Goal: Task Accomplishment & Management: Manage account settings

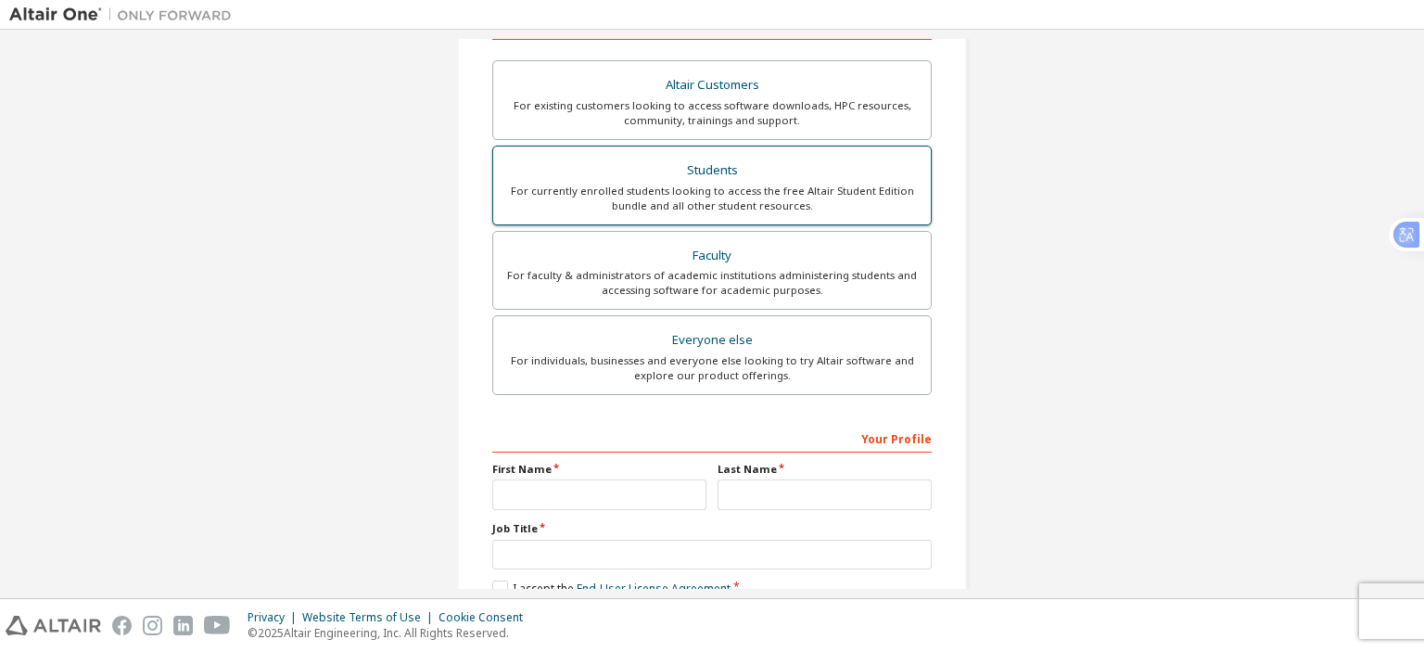
scroll to position [336, 0]
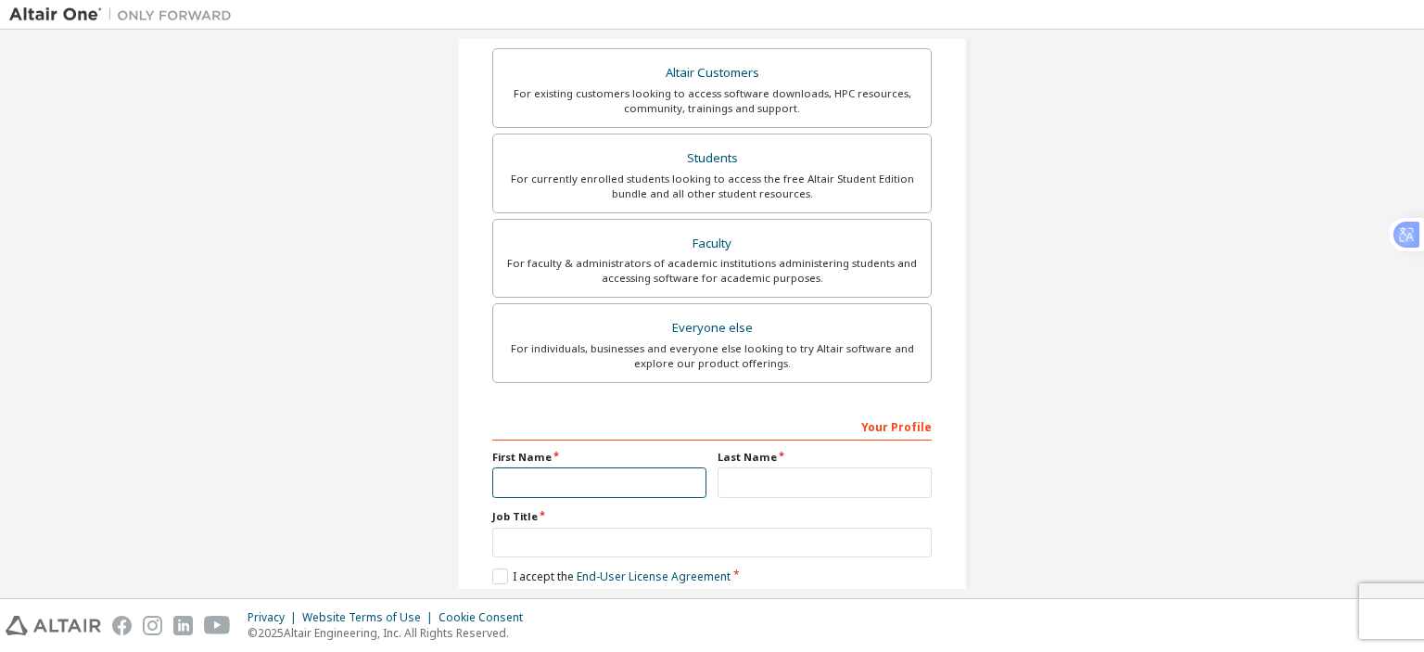
click at [571, 484] on input "text" at bounding box center [599, 482] width 214 height 31
type input "**"
type input "**********"
type input "****"
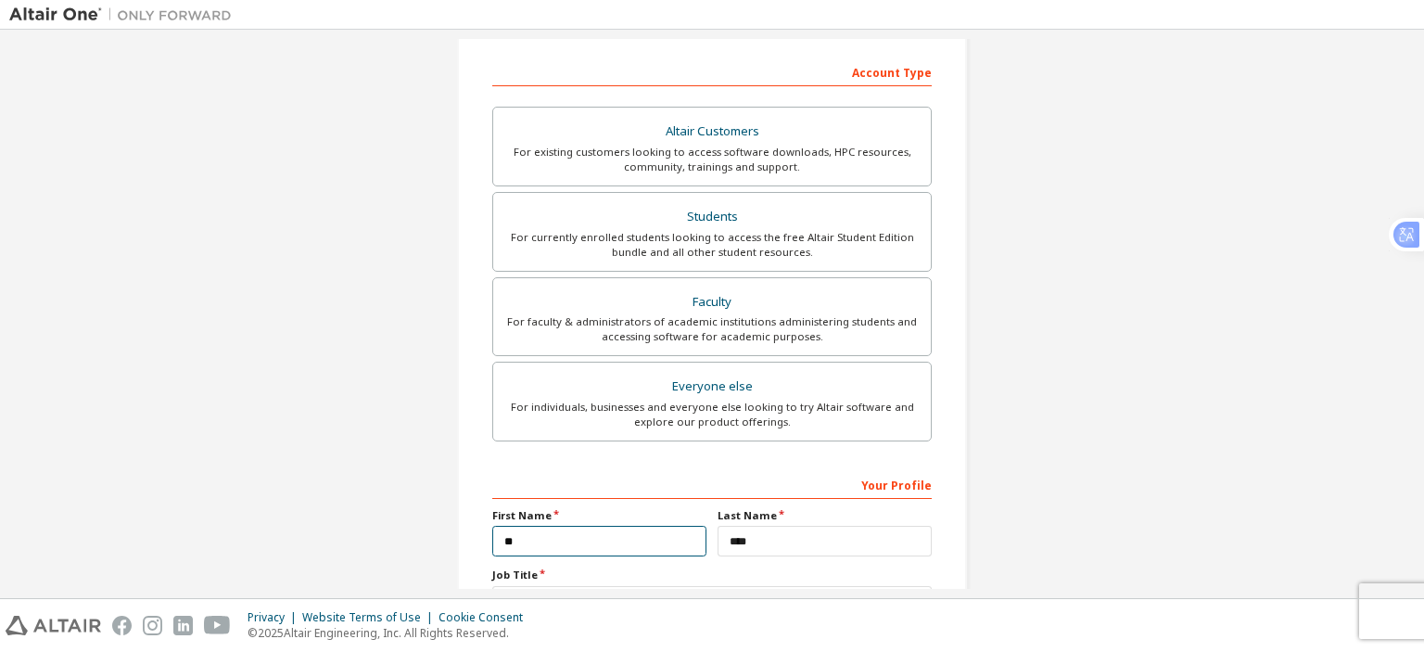
scroll to position [394, 0]
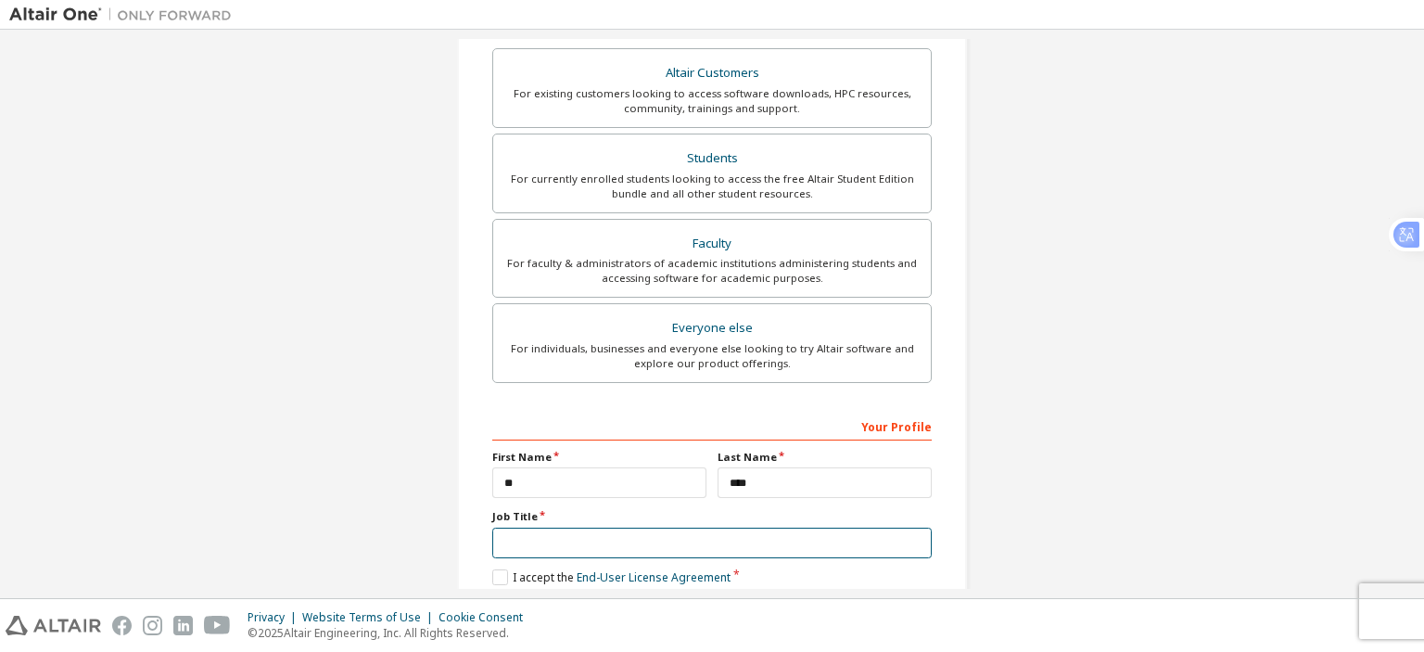
click at [561, 532] on input "text" at bounding box center [712, 543] width 440 height 31
type input "**********"
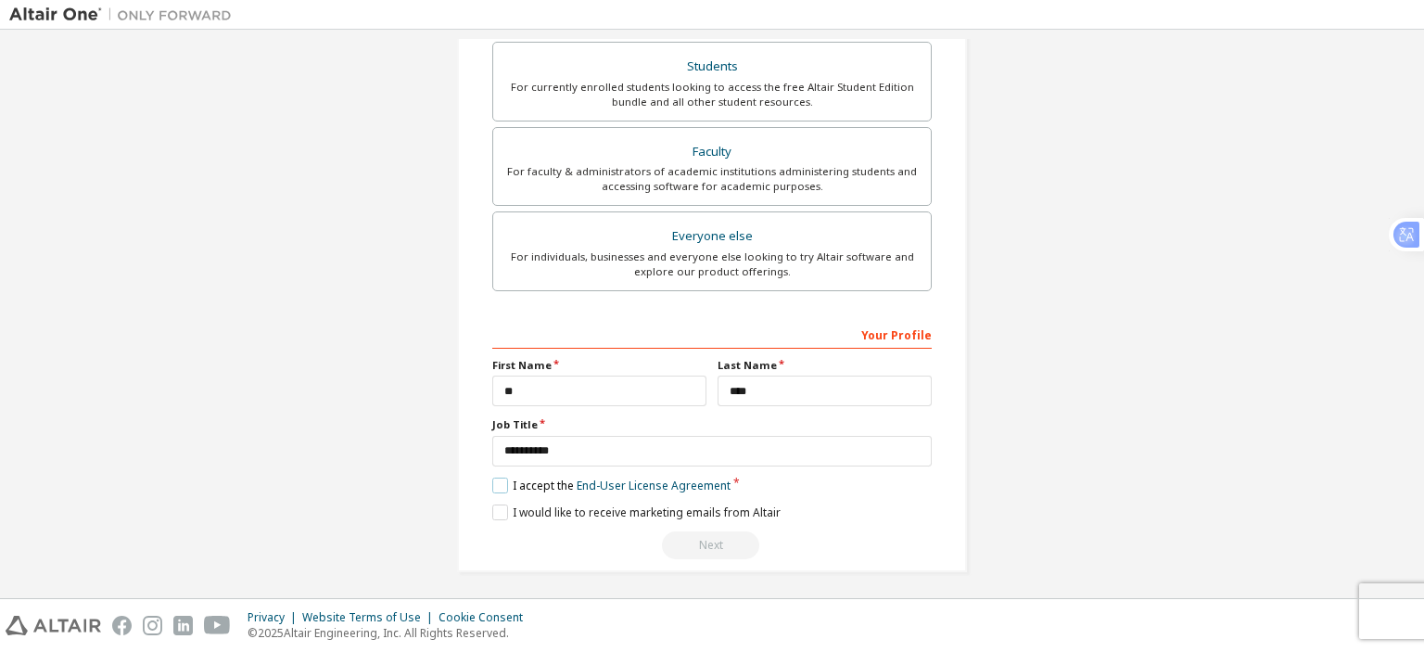
click at [556, 485] on label "I accept the End-User License Agreement" at bounding box center [611, 486] width 238 height 16
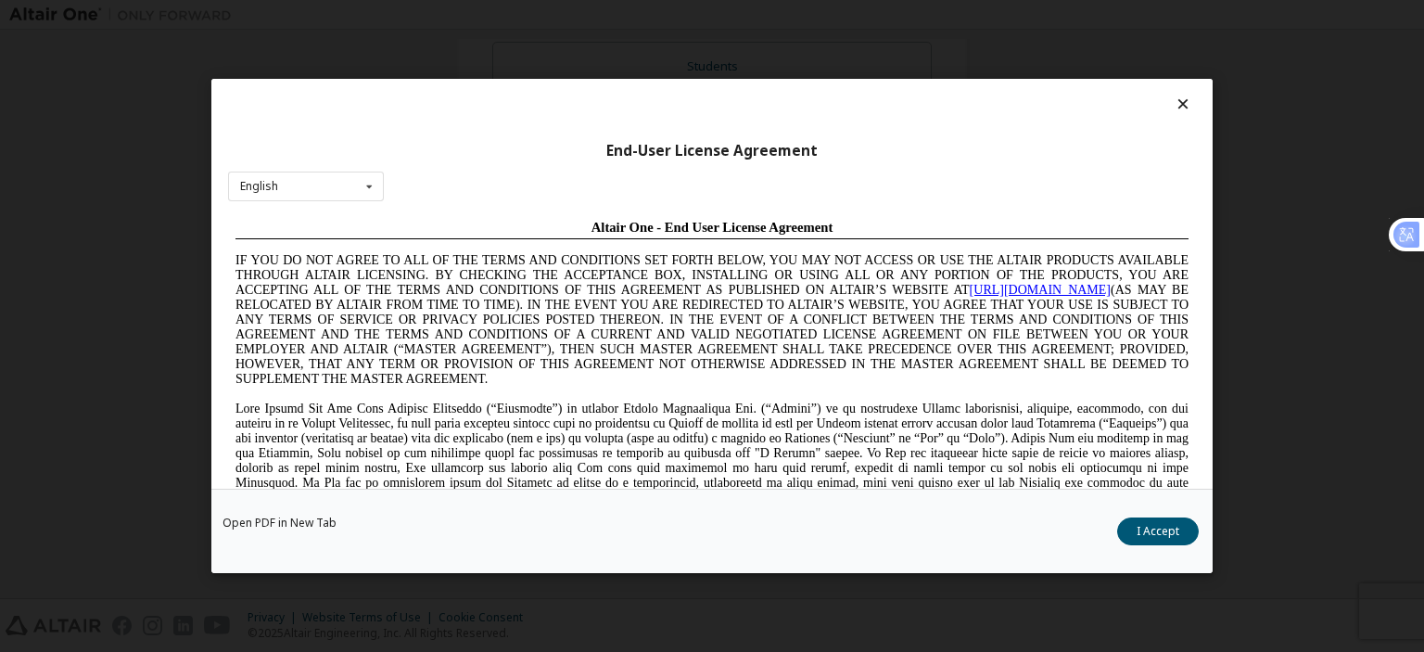
scroll to position [0, 0]
click at [1136, 526] on button "I Accept" at bounding box center [1158, 531] width 82 height 28
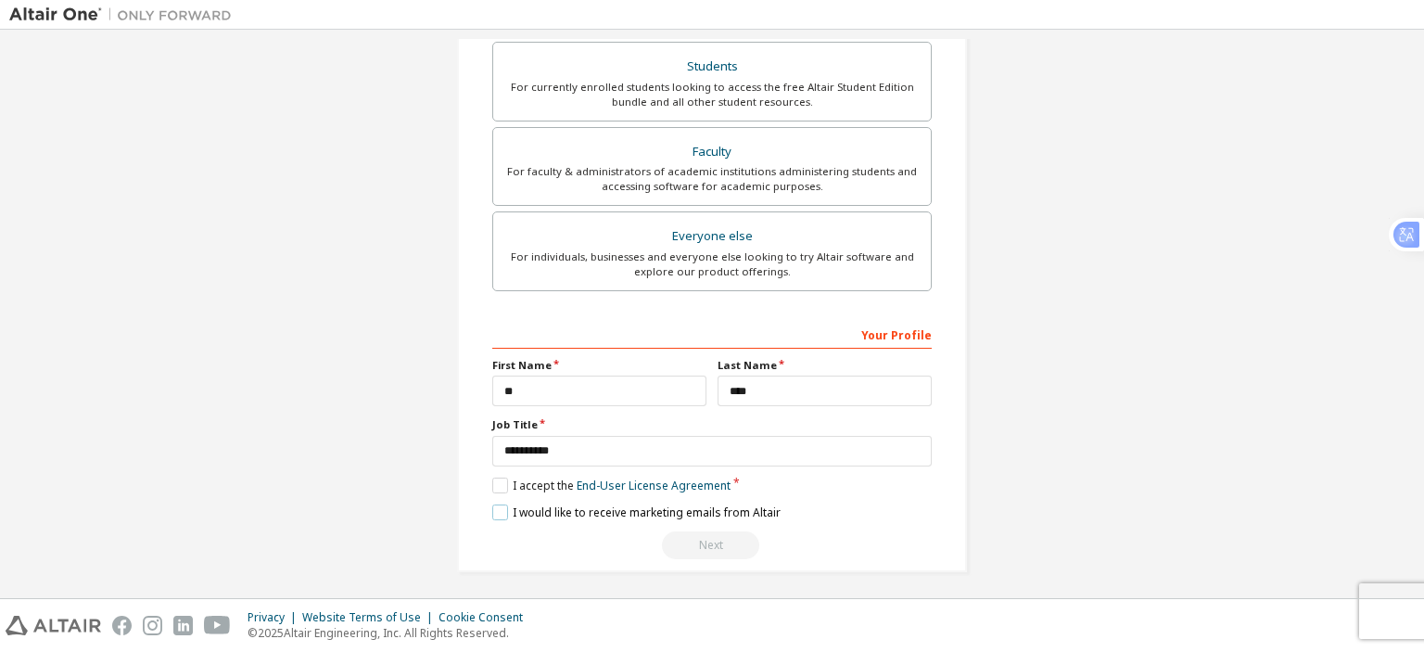
click at [602, 506] on label "I would like to receive marketing emails from Altair" at bounding box center [636, 512] width 288 height 16
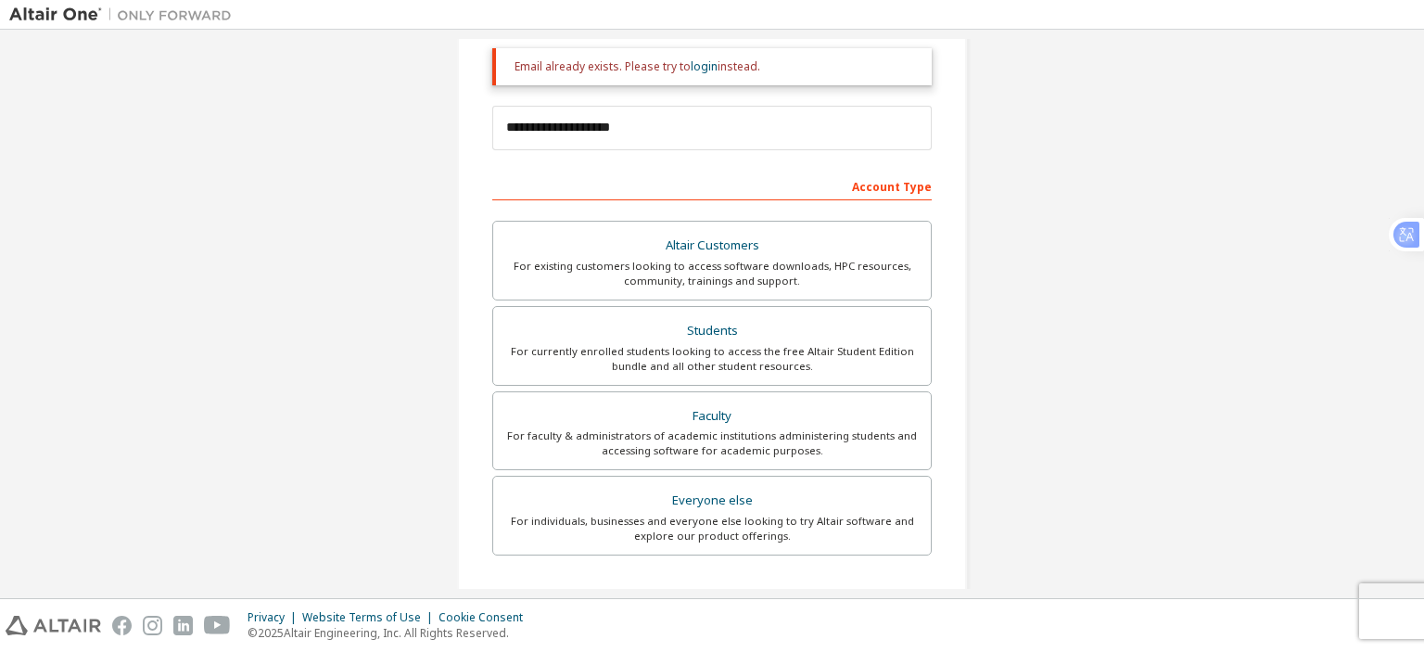
scroll to position [394, 0]
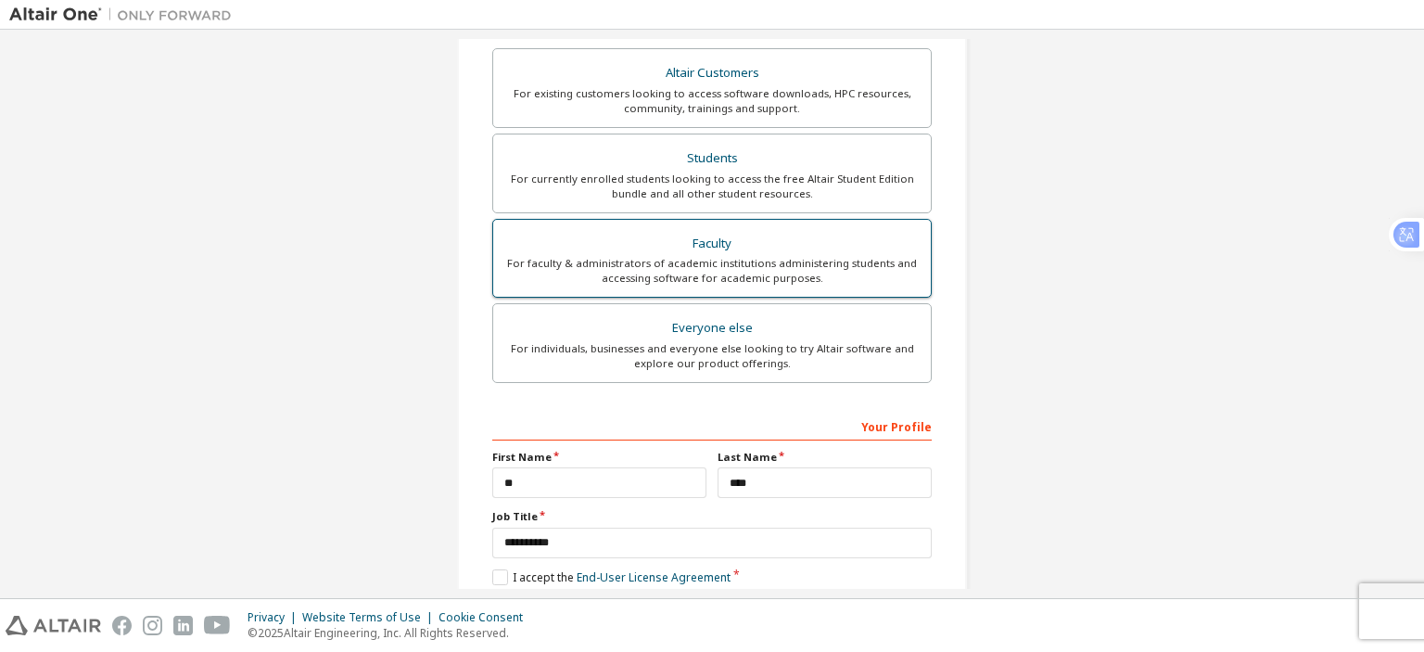
click at [704, 244] on div "Faculty" at bounding box center [711, 244] width 415 height 26
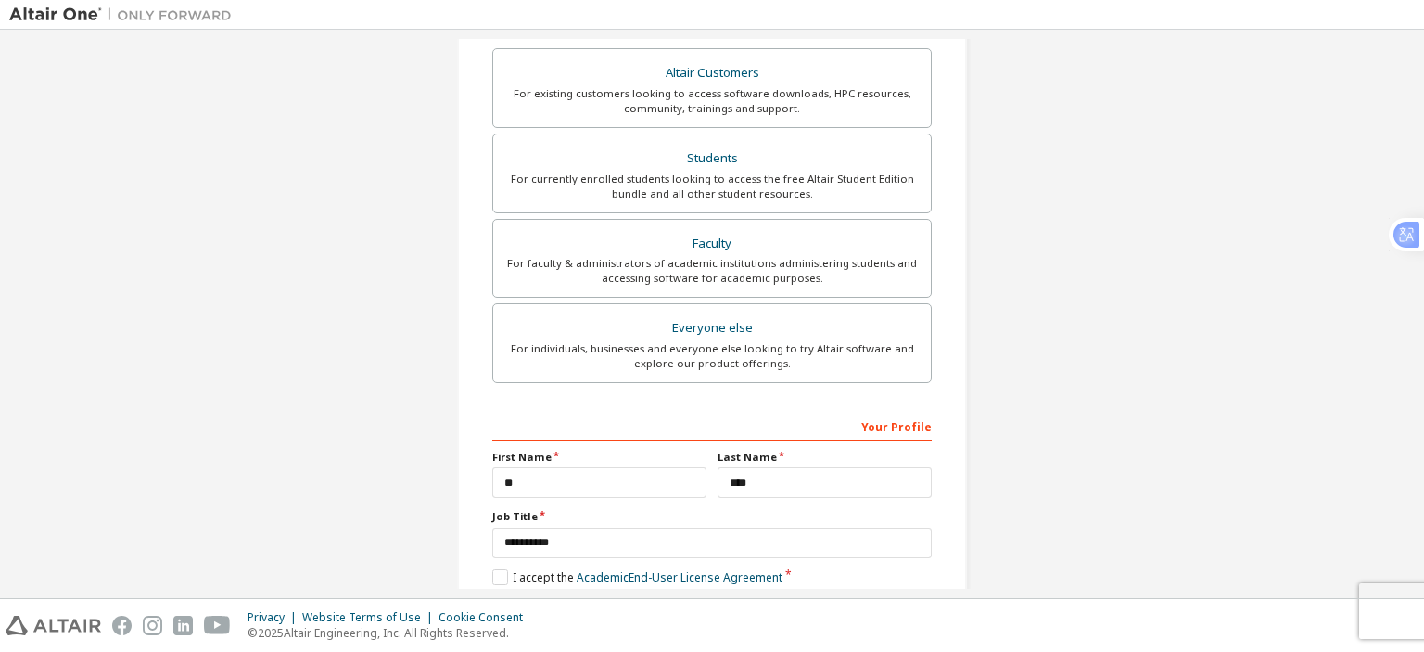
scroll to position [486, 0]
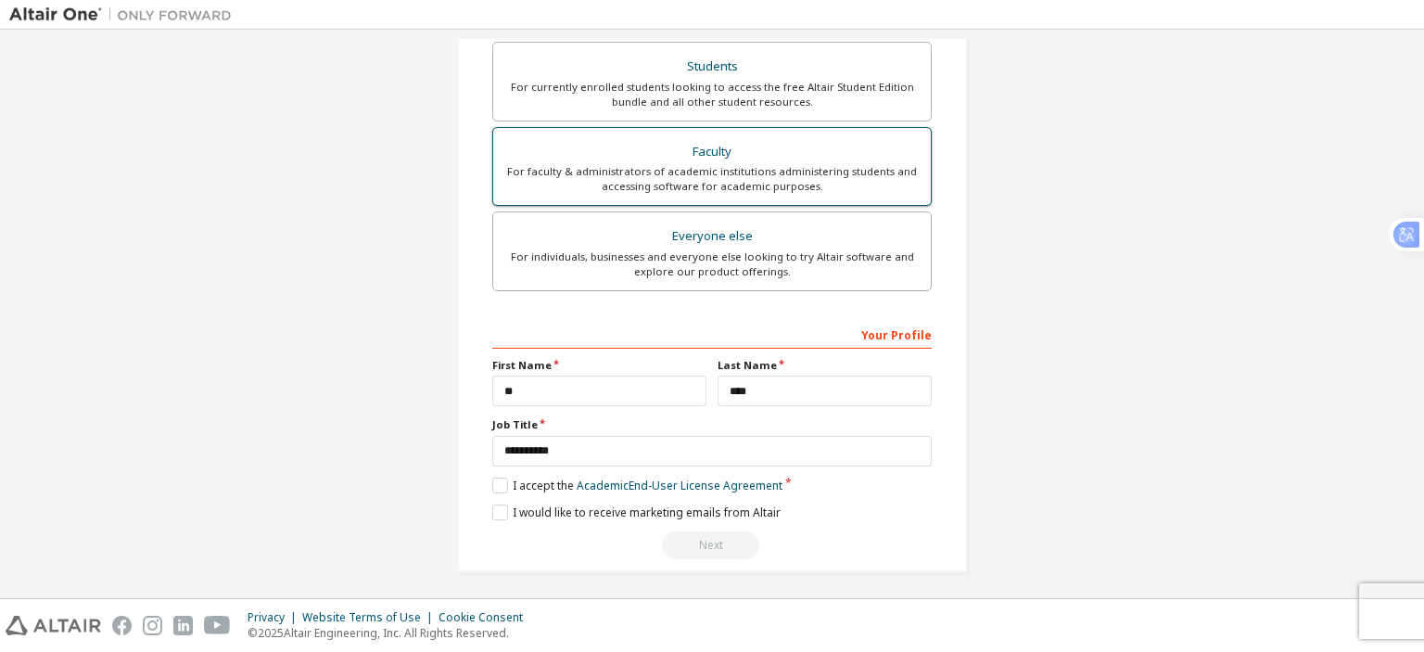
click at [731, 134] on label "Faculty For faculty & administrators of academic institutions administering stu…" at bounding box center [712, 167] width 440 height 80
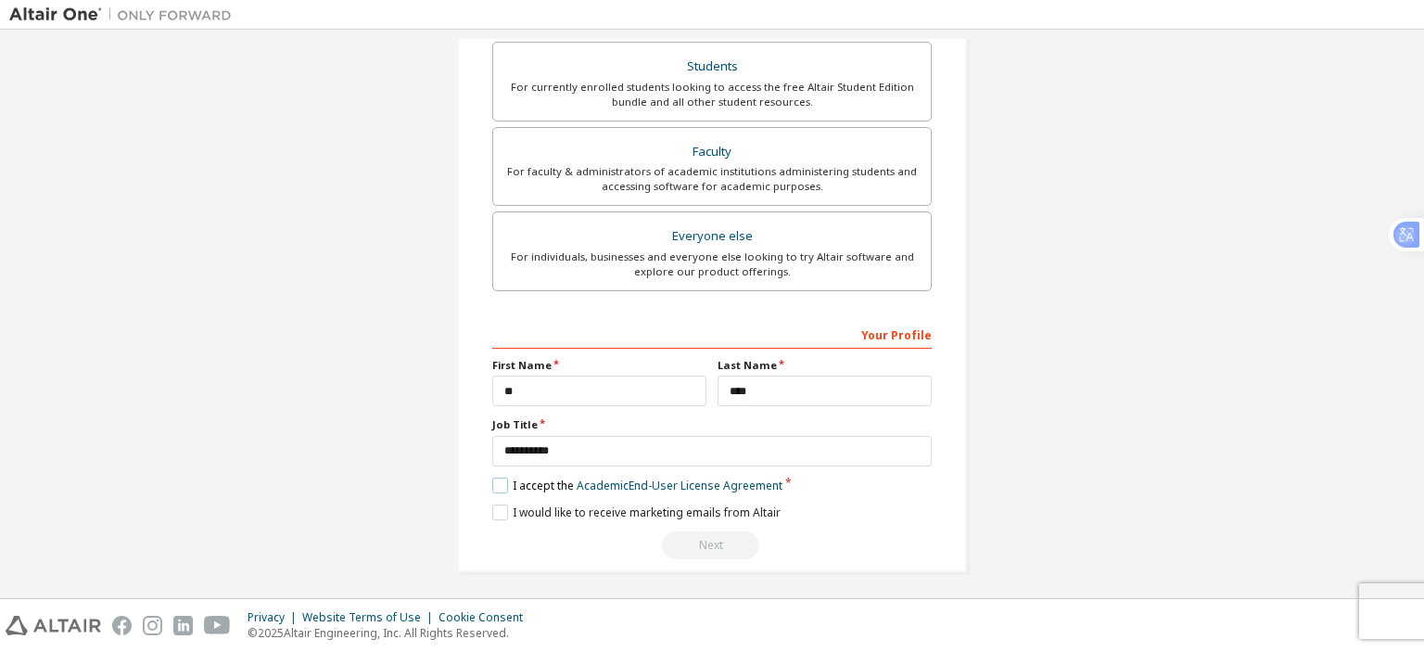
click at [512, 479] on label "I accept the Academic End-User License Agreement" at bounding box center [637, 486] width 290 height 16
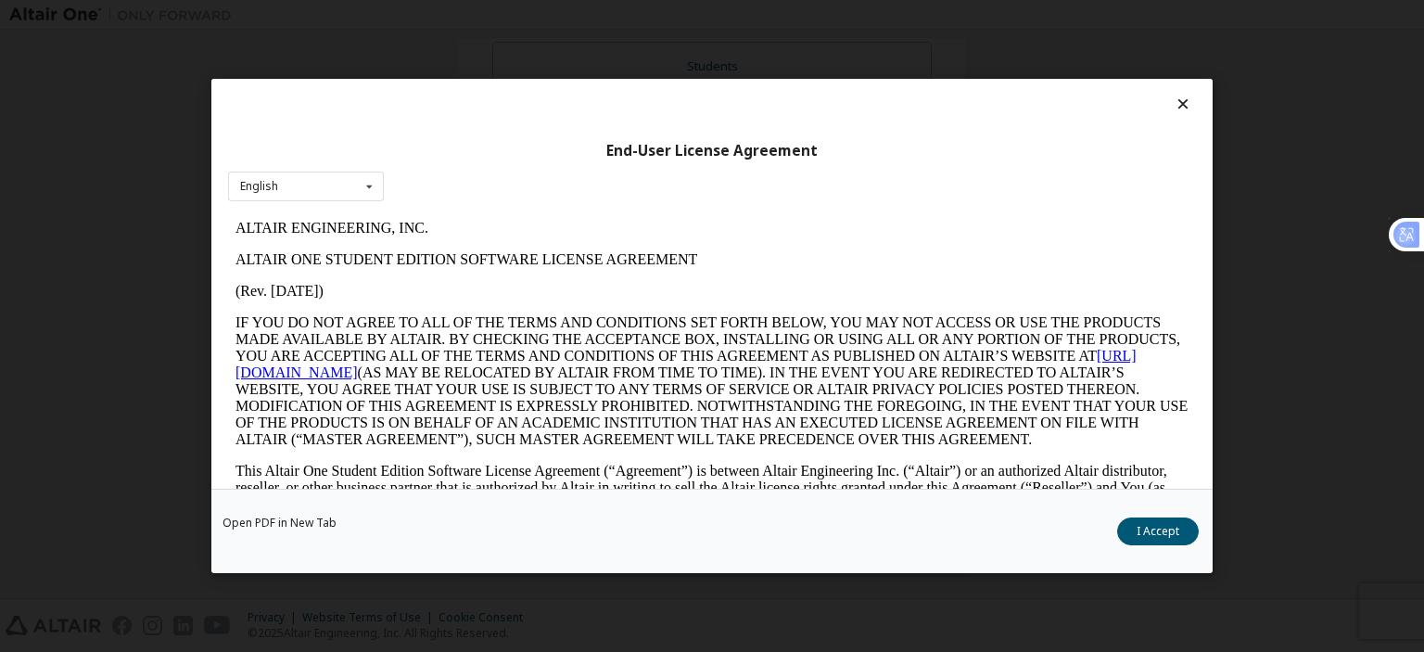
scroll to position [0, 0]
click at [1176, 533] on button "I Accept" at bounding box center [1158, 531] width 82 height 28
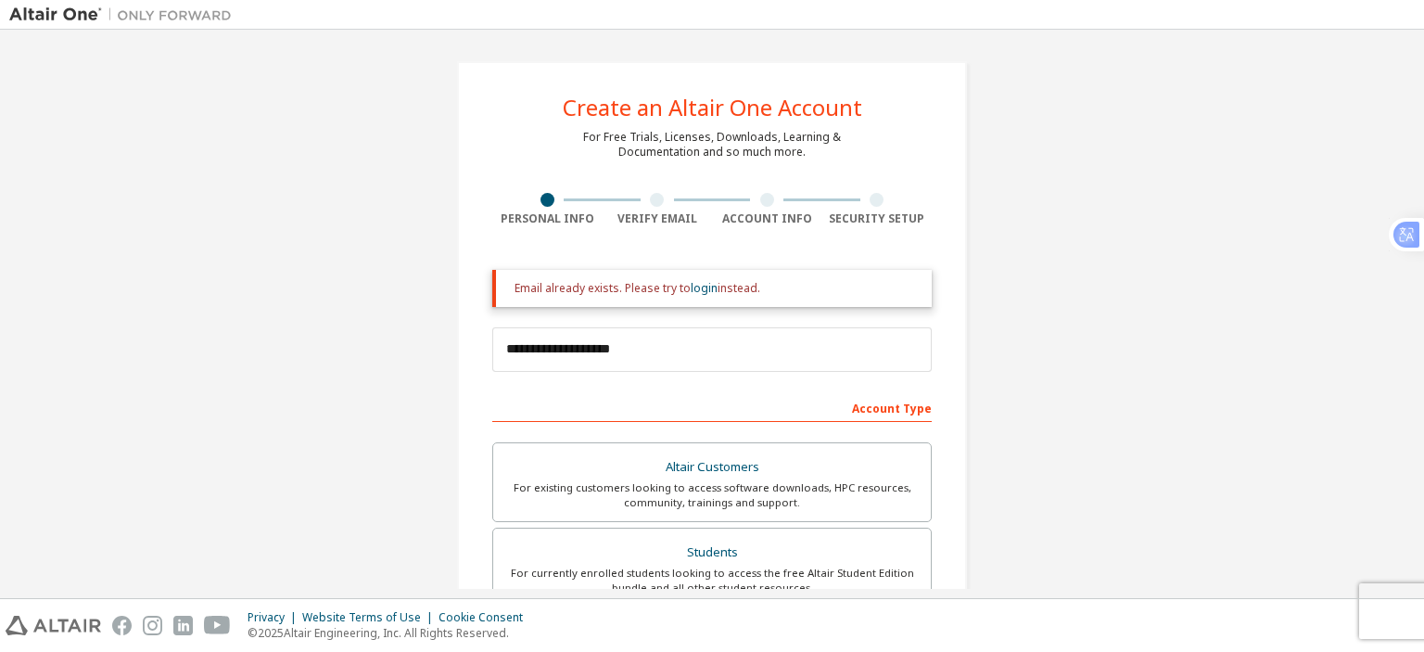
scroll to position [185, 0]
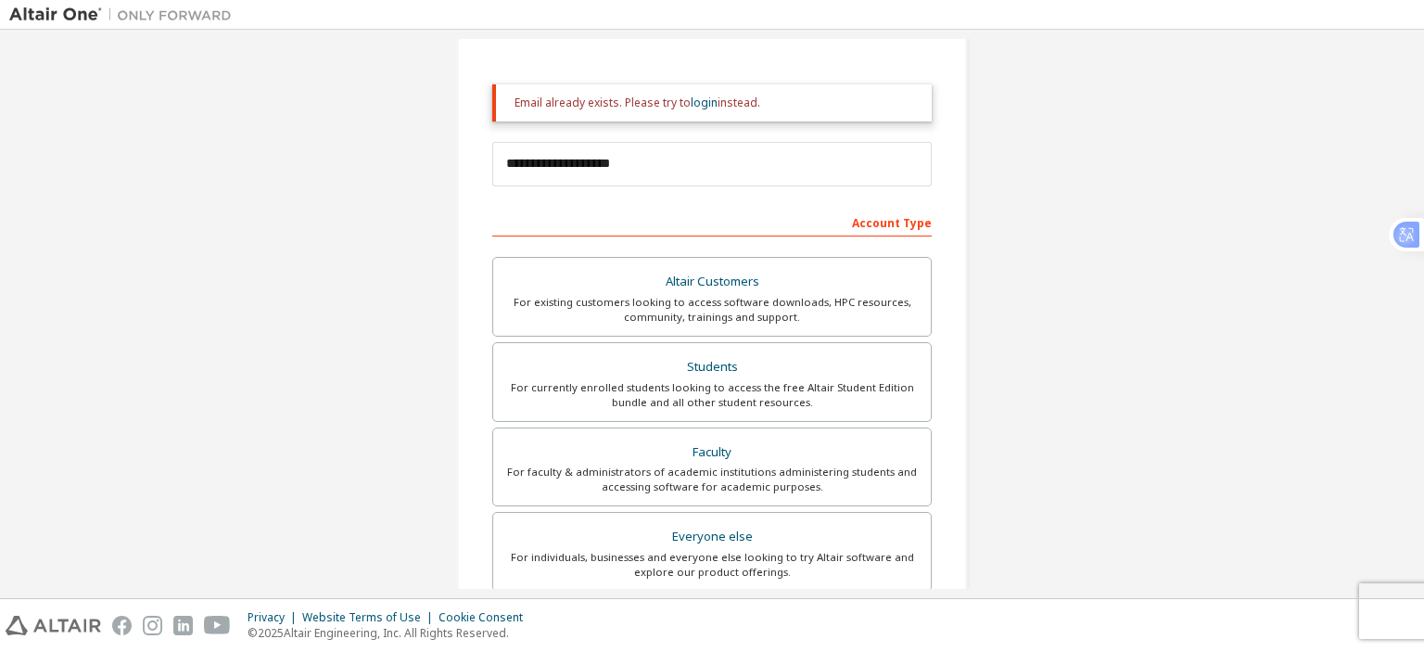
click at [842, 221] on div "Account Type" at bounding box center [712, 222] width 440 height 30
click at [778, 222] on div "Account Type" at bounding box center [712, 222] width 440 height 30
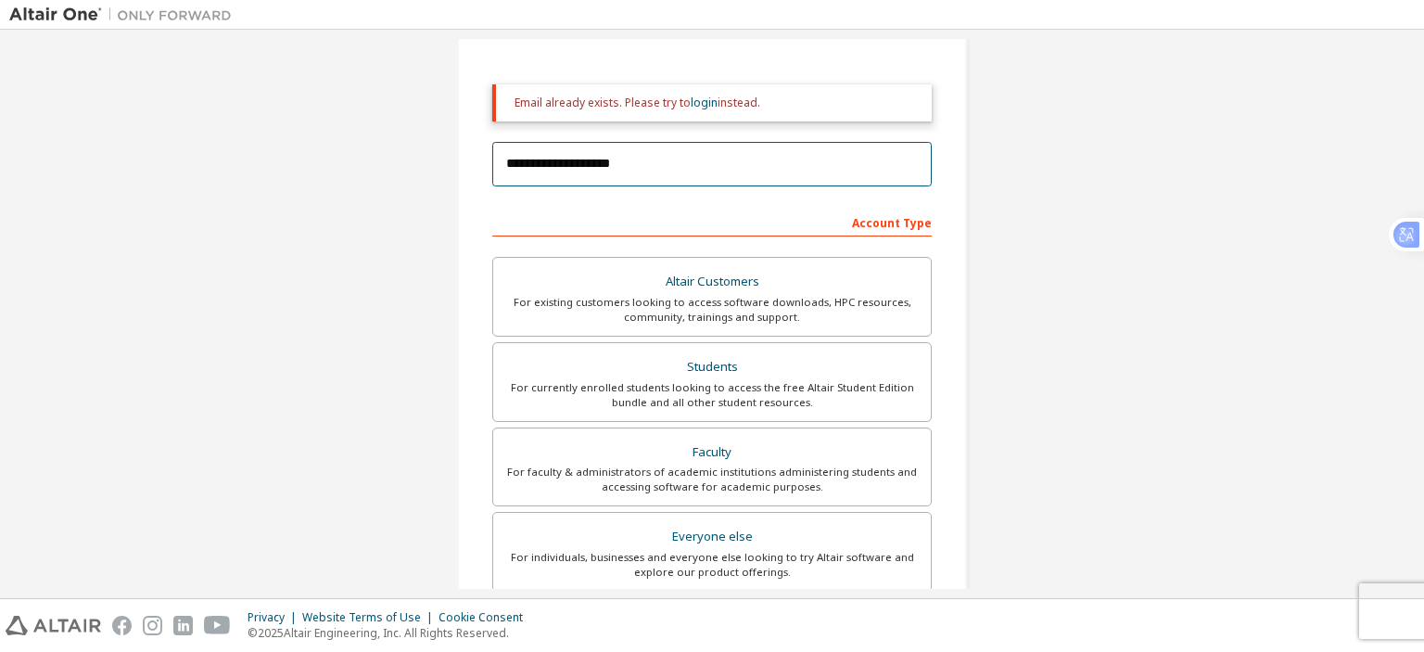
drag, startPoint x: 515, startPoint y: 172, endPoint x: 526, endPoint y: 173, distance: 11.2
click at [516, 171] on input "**********" at bounding box center [712, 164] width 440 height 45
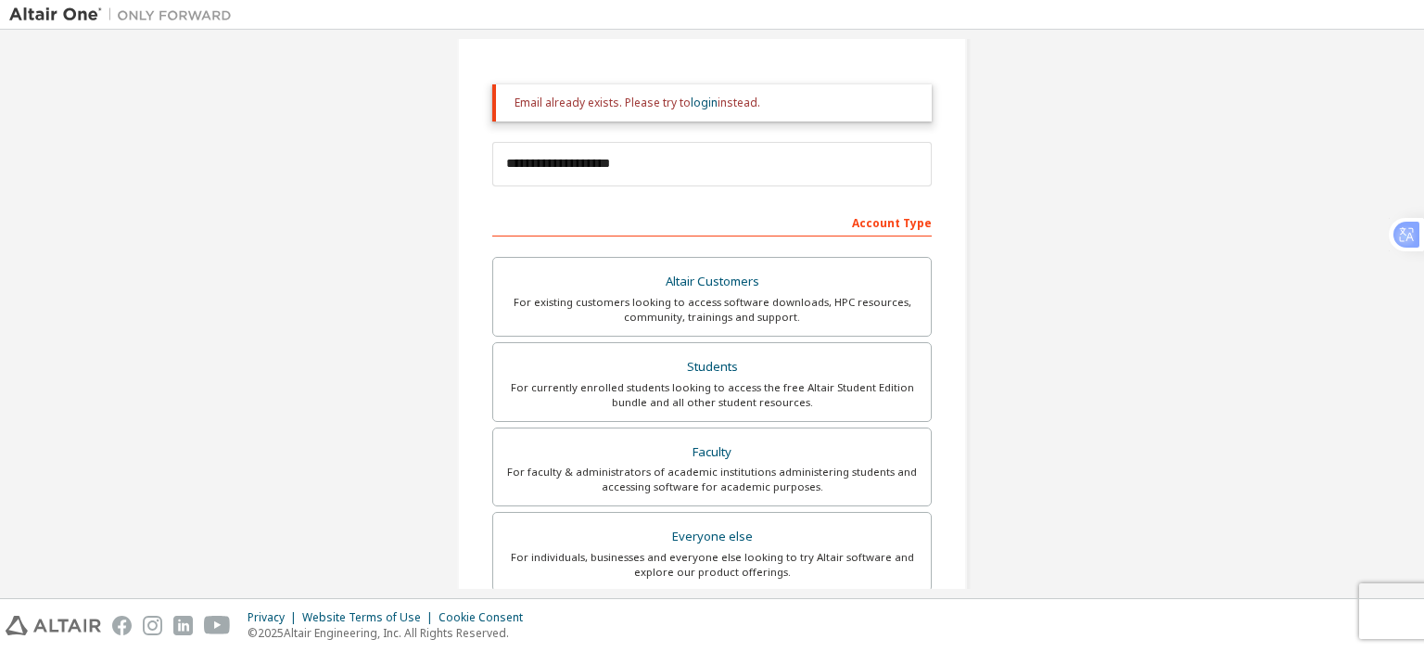
click at [532, 214] on div "Account Type" at bounding box center [712, 222] width 440 height 30
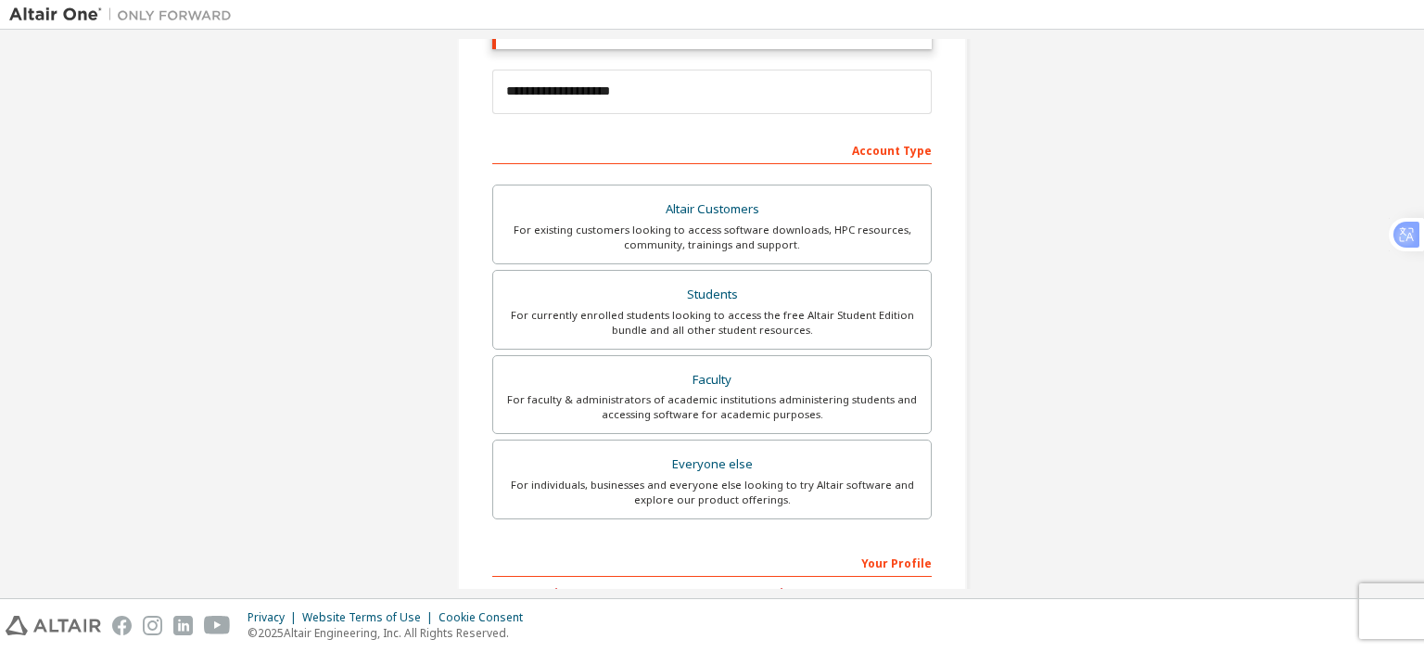
scroll to position [116, 0]
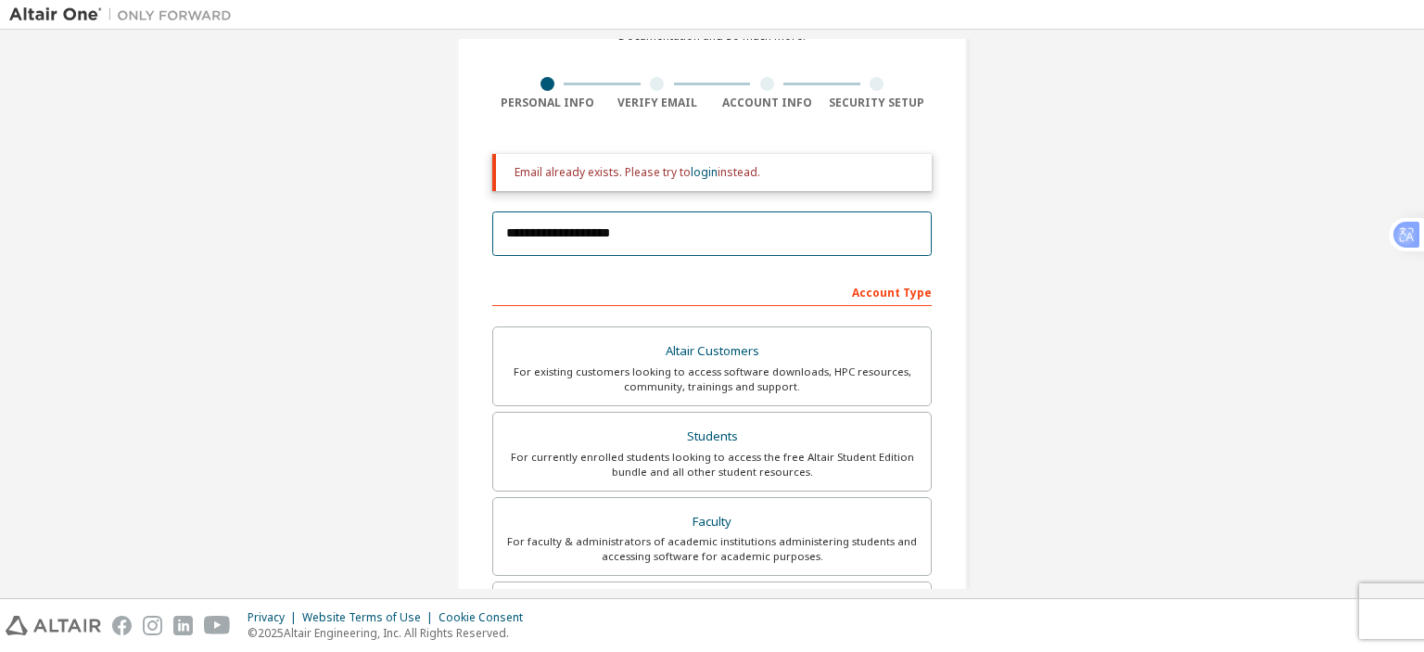
click at [615, 239] on input "**********" at bounding box center [712, 233] width 440 height 45
click at [597, 218] on input "**********" at bounding box center [712, 233] width 440 height 45
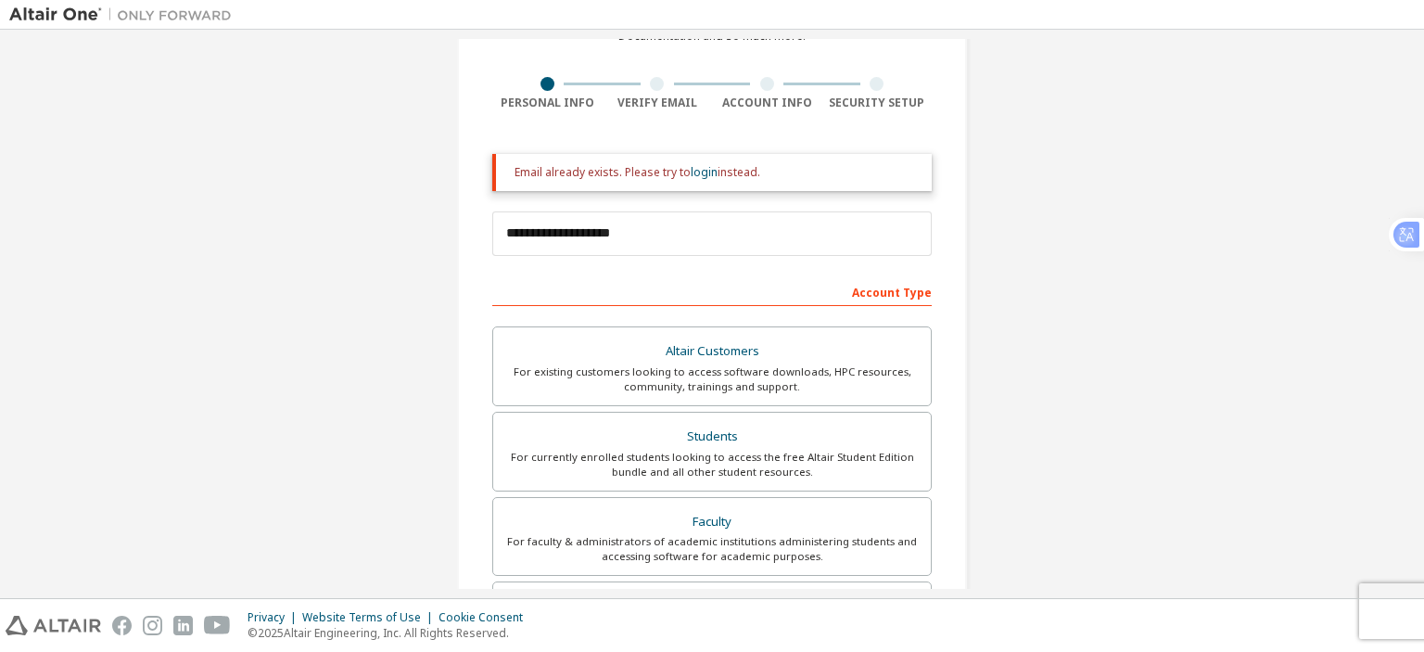
click at [594, 166] on div "Email already exists. Please try to login instead." at bounding box center [716, 172] width 402 height 15
click at [756, 177] on div "Email already exists. Please try to login instead." at bounding box center [716, 172] width 402 height 15
drag, startPoint x: 624, startPoint y: 83, endPoint x: 638, endPoint y: 83, distance: 13.9
click at [632, 83] on div at bounding box center [658, 84] width 110 height 14
click at [657, 82] on div at bounding box center [657, 84] width 14 height 14
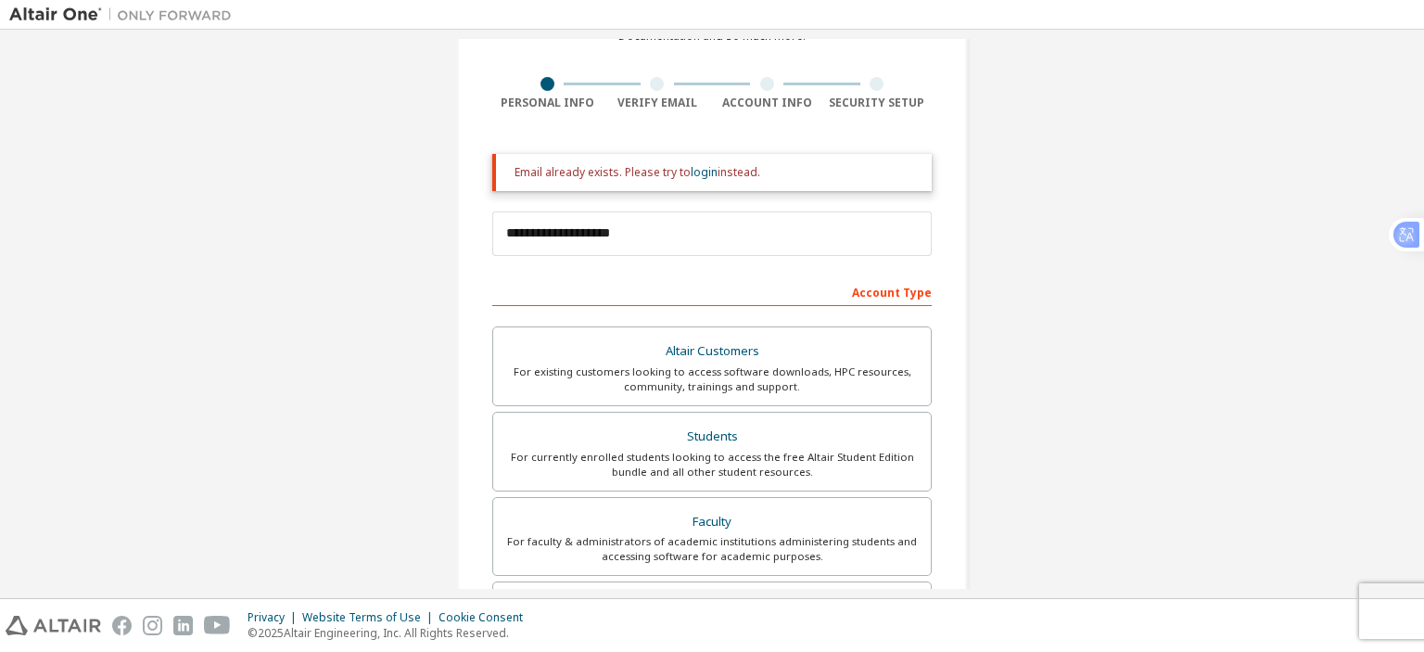
click at [650, 84] on div at bounding box center [657, 84] width 14 height 14
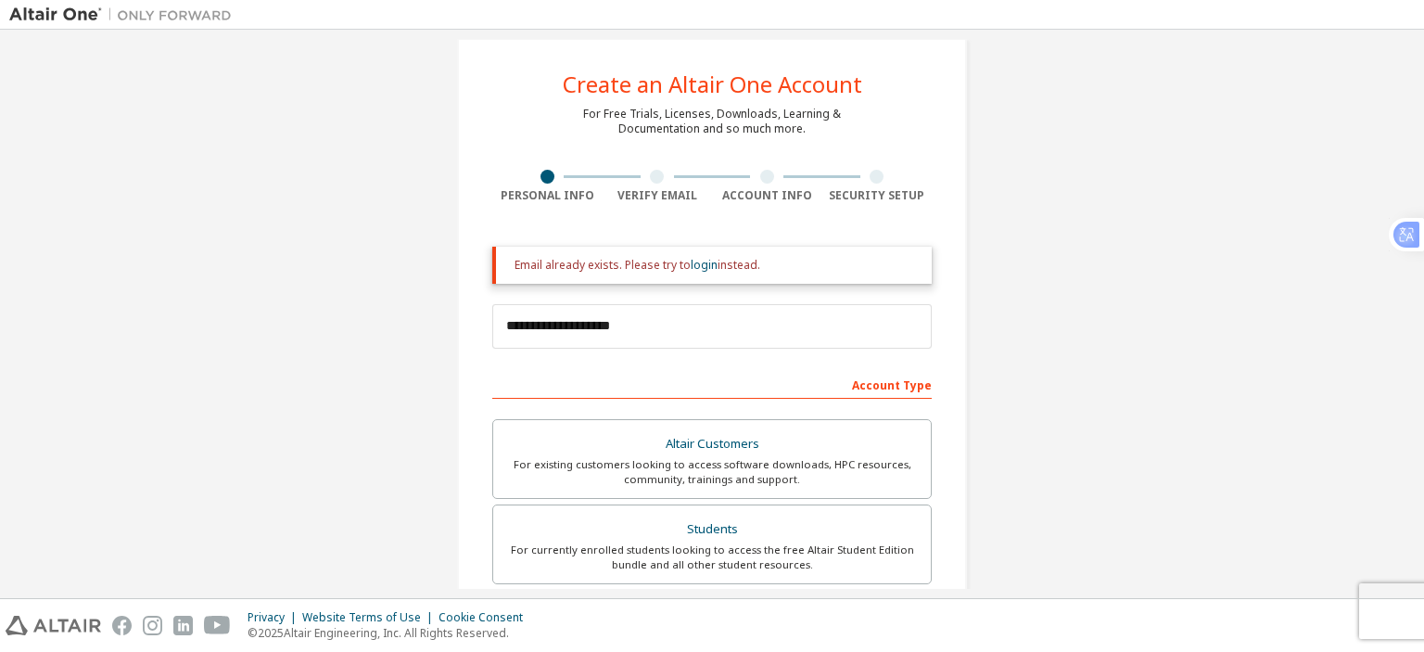
scroll to position [0, 0]
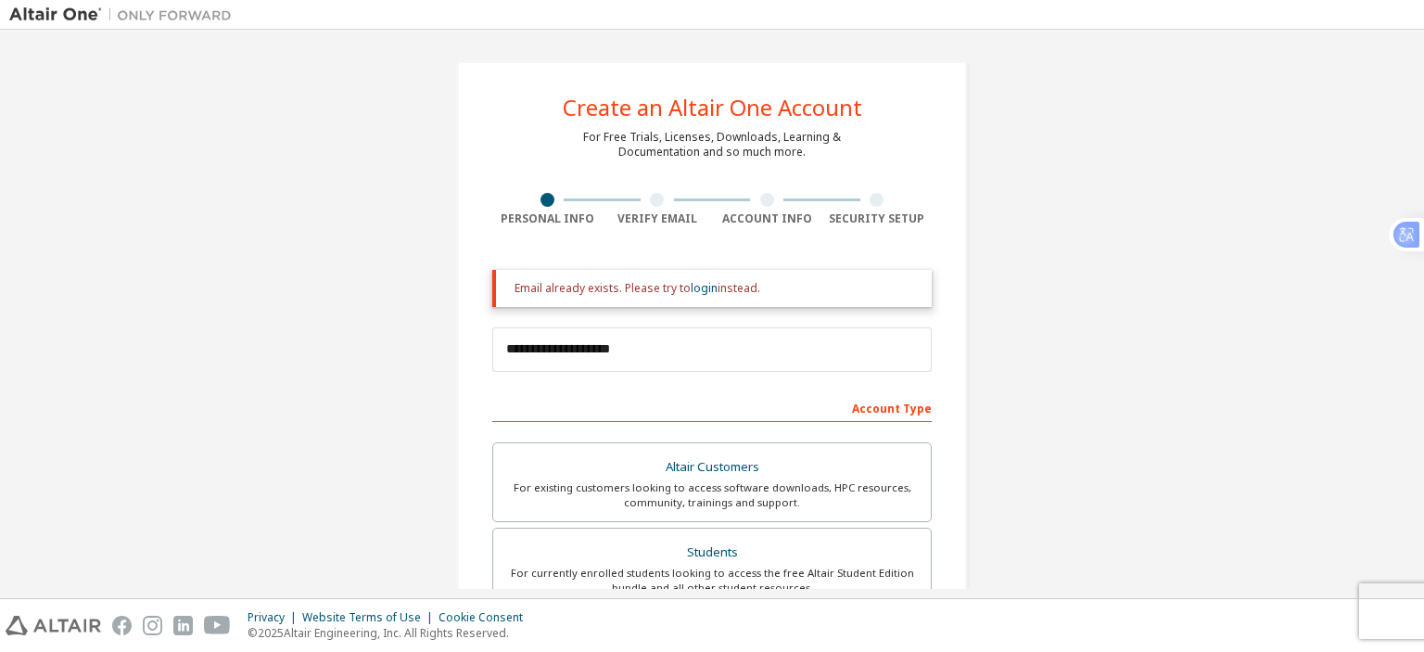
click at [545, 198] on div at bounding box center [548, 200] width 14 height 14
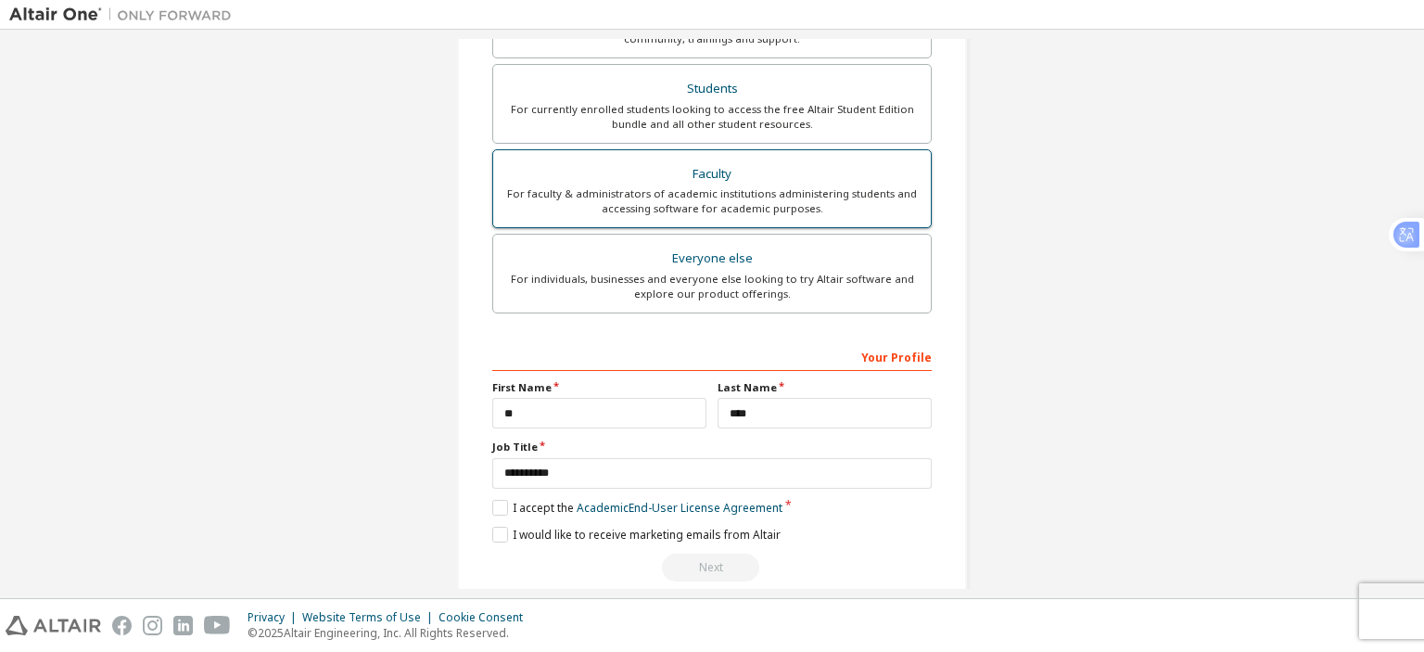
scroll to position [486, 0]
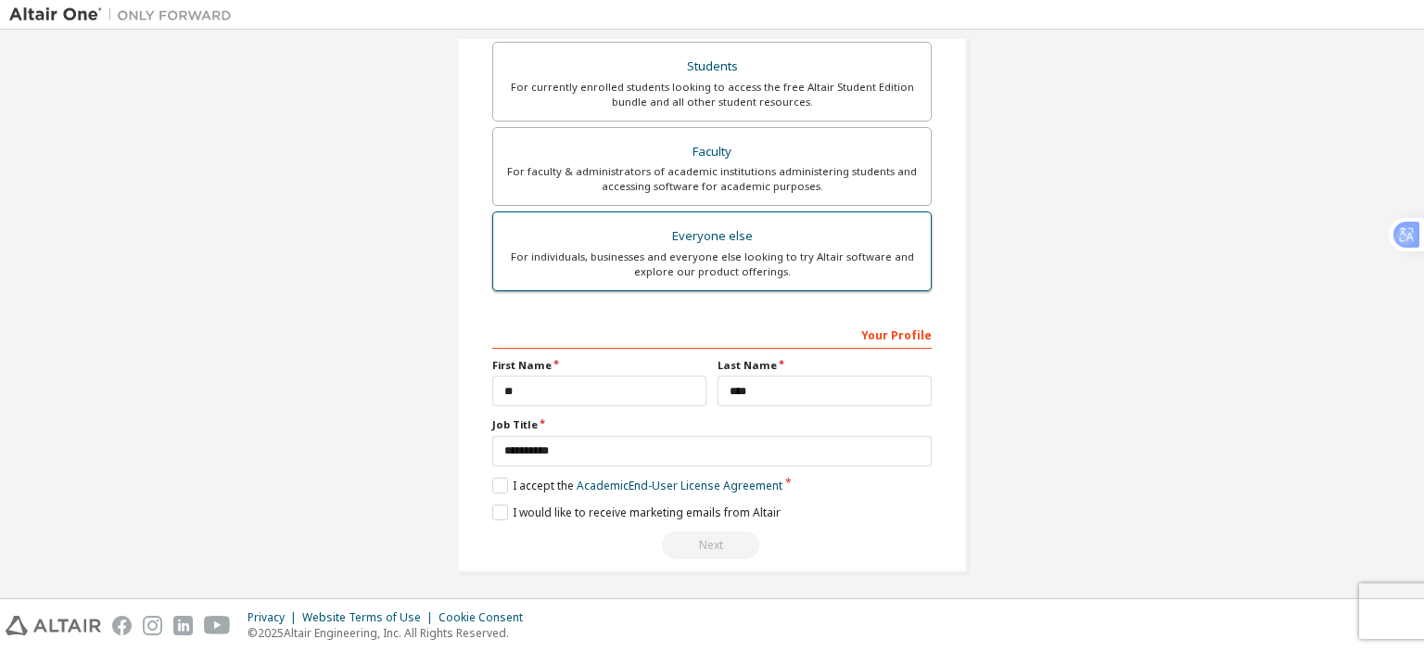
click at [711, 249] on div "For individuals, businesses and everyone else looking to try Altair software an…" at bounding box center [711, 264] width 415 height 30
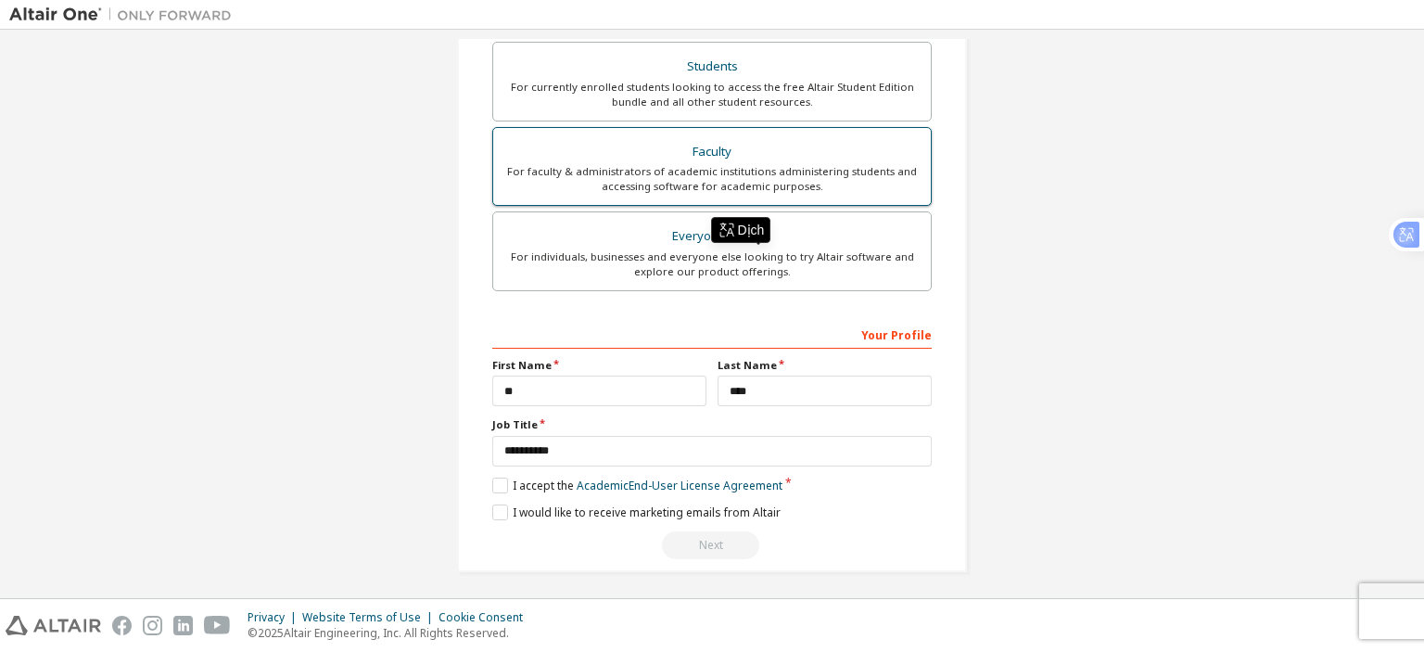
click at [705, 173] on div "For faculty & administrators of academic institutions administering students an…" at bounding box center [711, 179] width 415 height 30
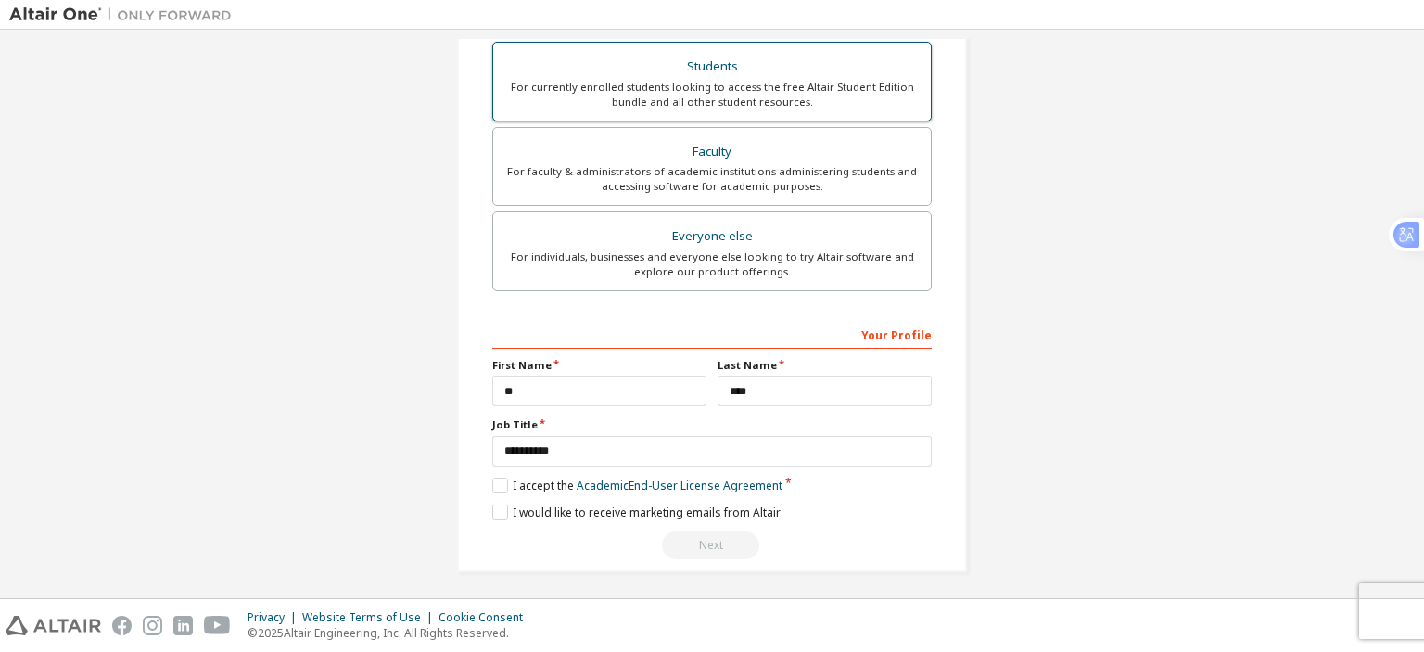
click at [681, 64] on div "Students" at bounding box center [711, 67] width 415 height 26
click at [687, 155] on div "Faculty" at bounding box center [711, 152] width 415 height 26
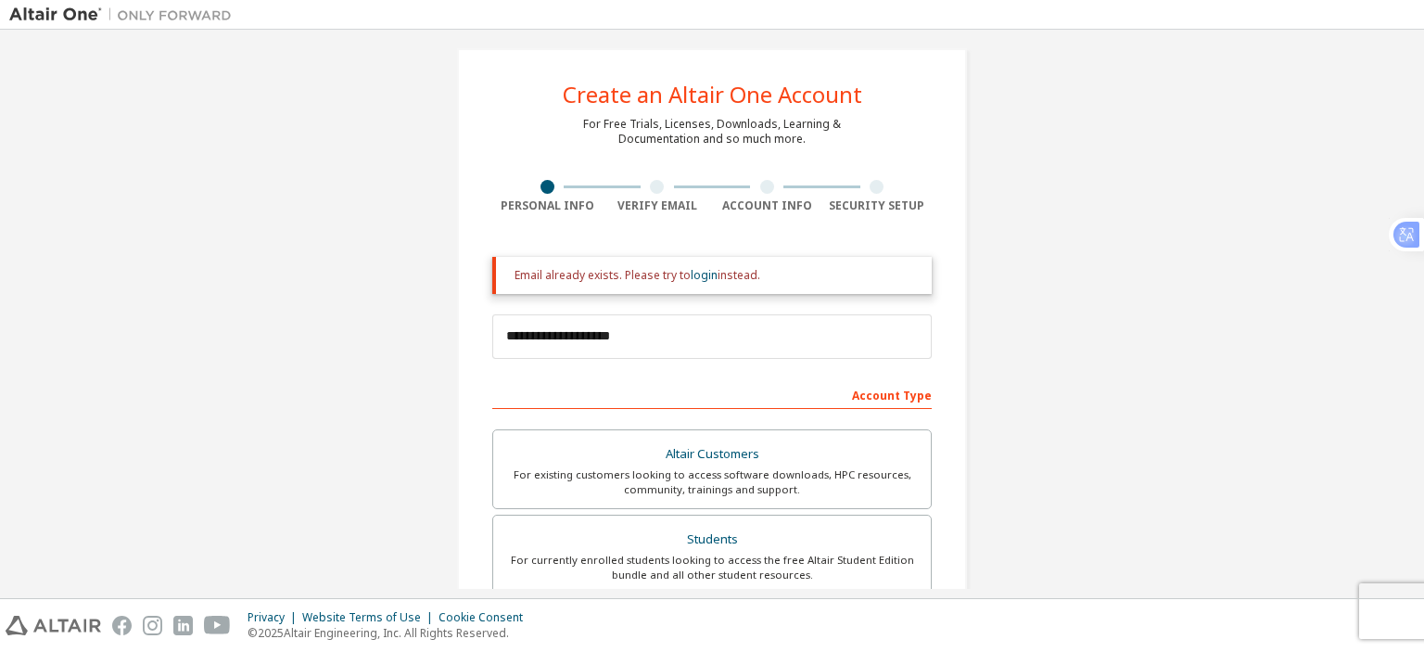
scroll to position [0, 0]
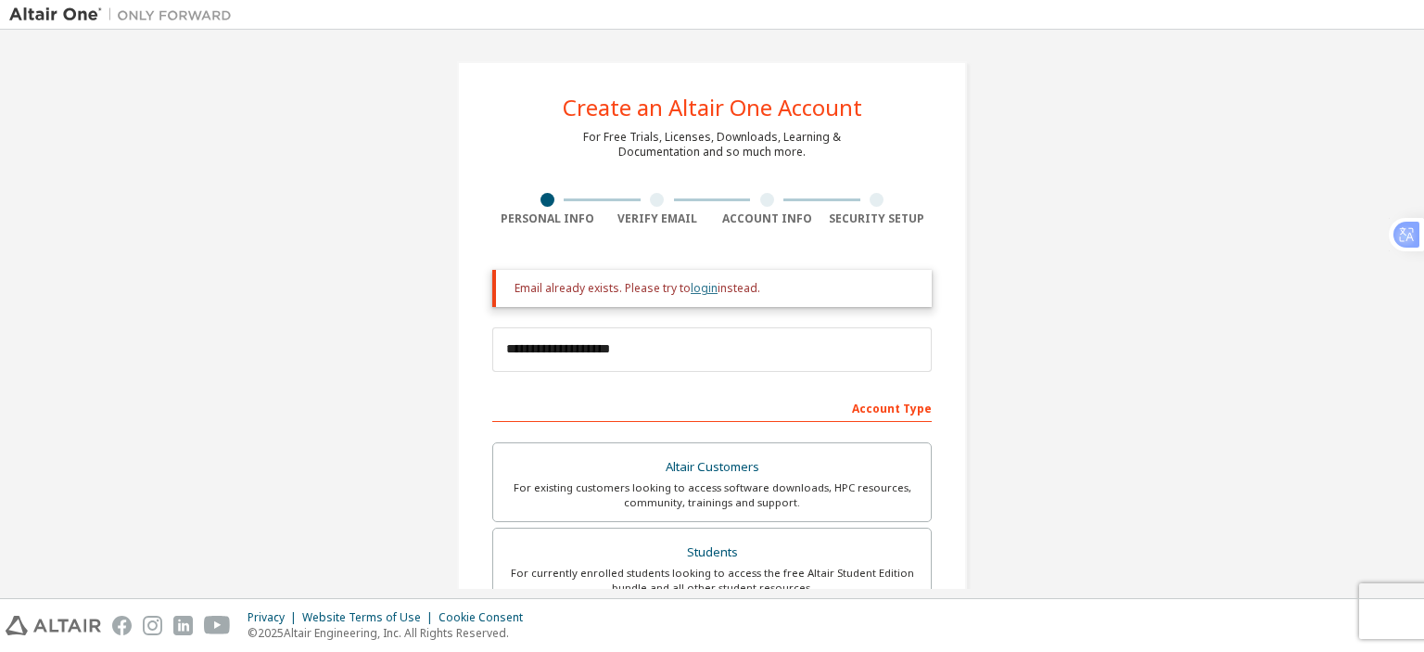
click at [691, 287] on link "login" at bounding box center [704, 288] width 27 height 16
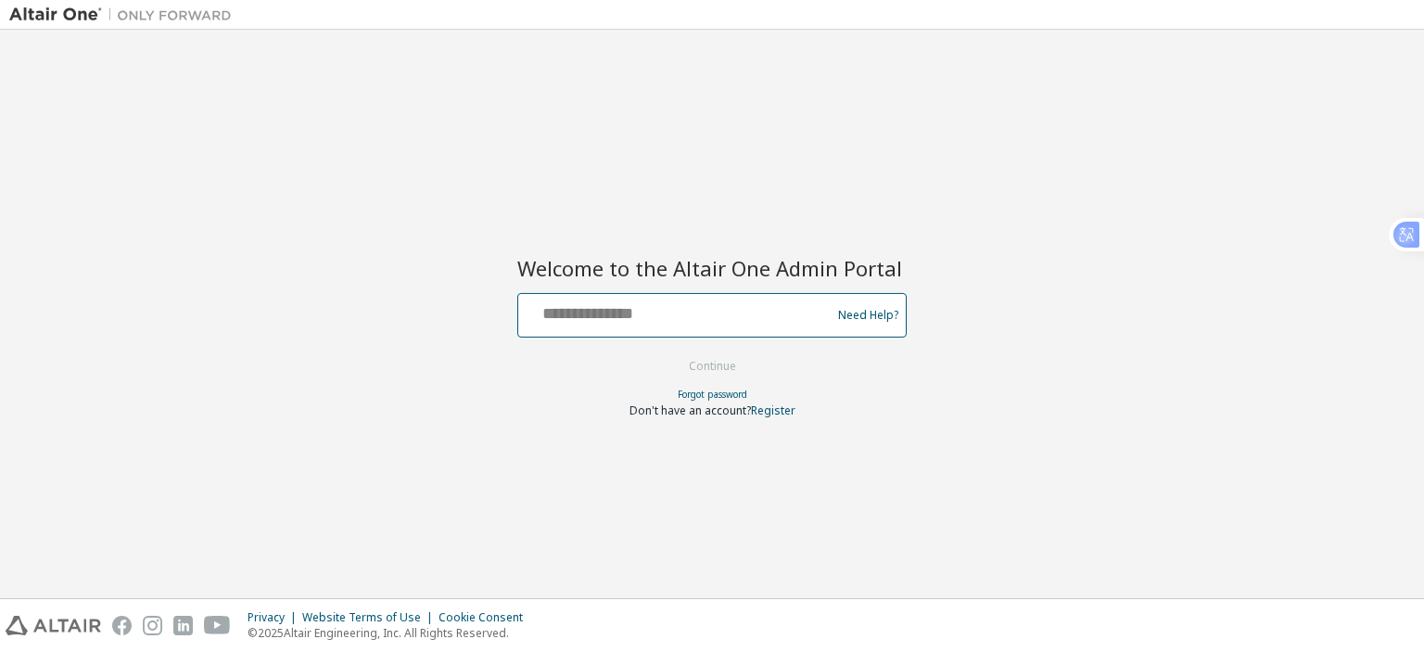
click at [613, 313] on input "text" at bounding box center [677, 311] width 303 height 27
type input "**********"
click at [705, 370] on button "Continue" at bounding box center [713, 366] width 86 height 28
click at [729, 394] on link "Forgot password" at bounding box center [713, 394] width 70 height 13
click at [695, 322] on input "text" at bounding box center [677, 311] width 303 height 27
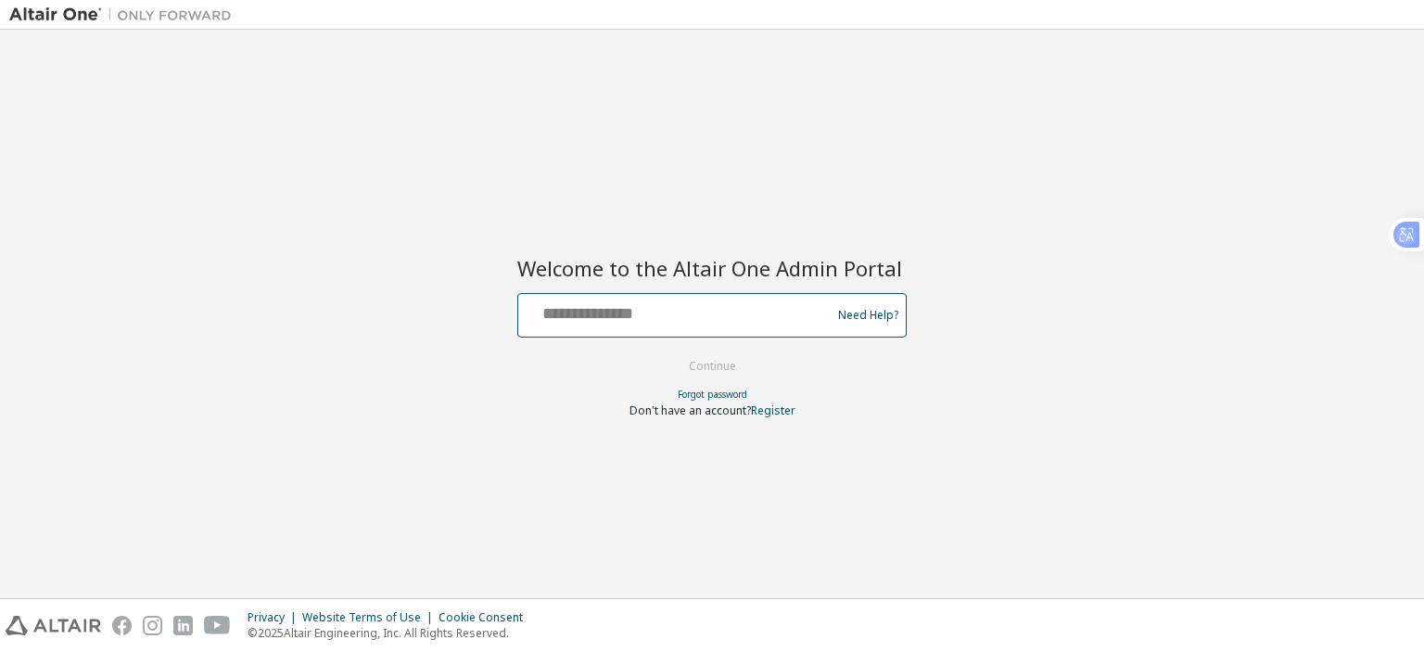
type input "**********"
click at [723, 369] on button "Continue" at bounding box center [713, 366] width 86 height 28
click at [734, 400] on link "Forgot password" at bounding box center [713, 394] width 70 height 13
